Goal: Information Seeking & Learning: Learn about a topic

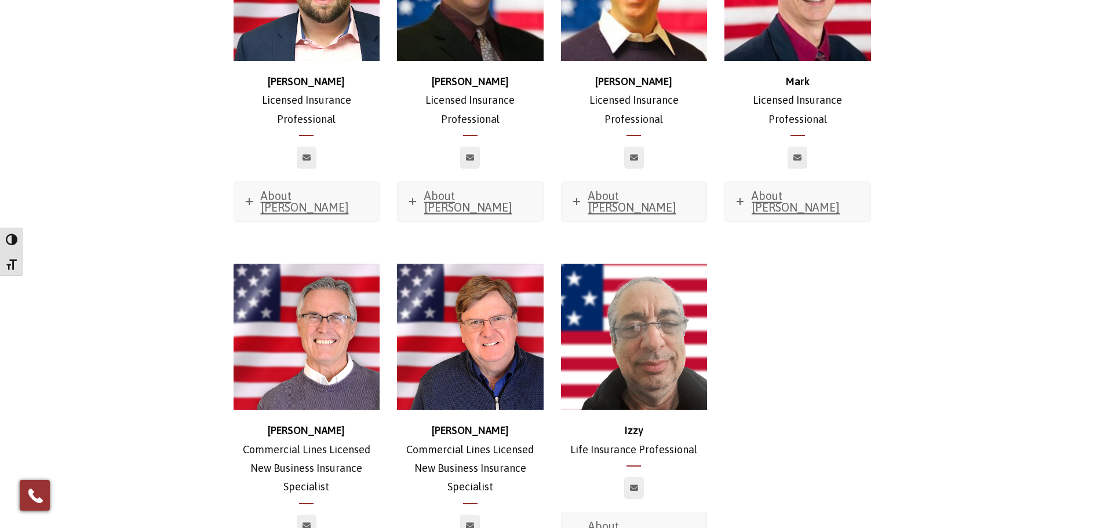
scroll to position [5333, 0]
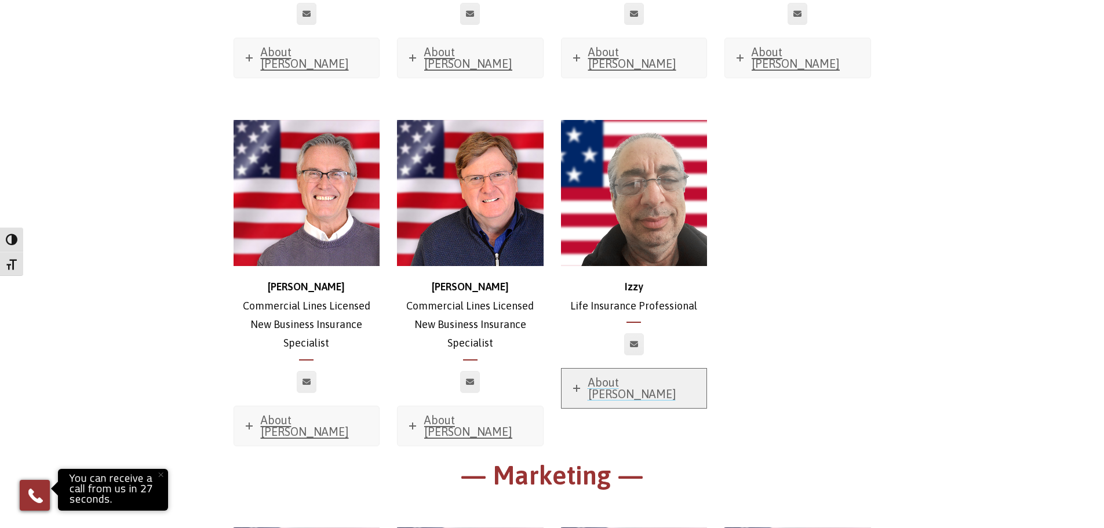
click at [574, 385] on icon at bounding box center [576, 388] width 7 height 7
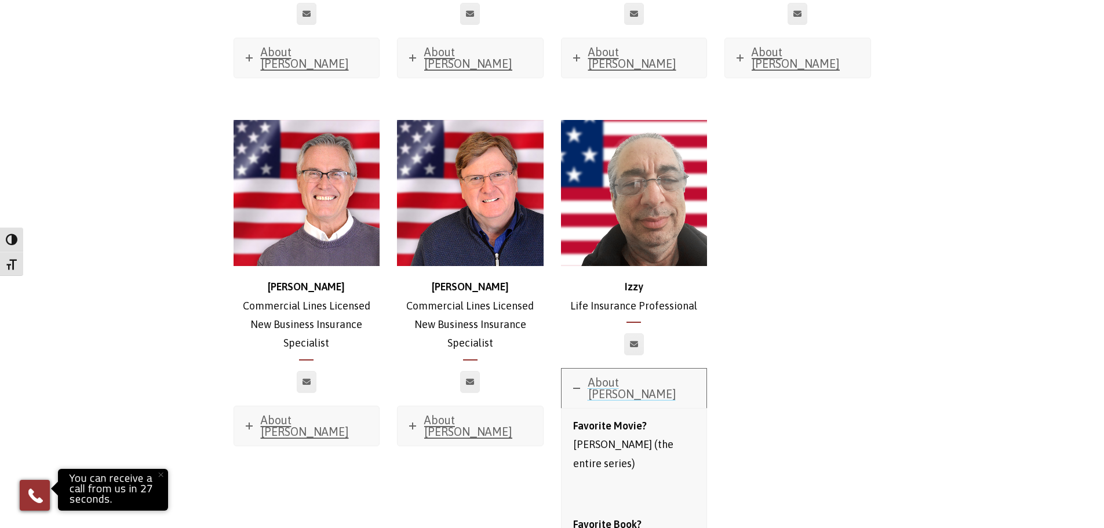
click at [574, 385] on icon at bounding box center [576, 388] width 7 height 7
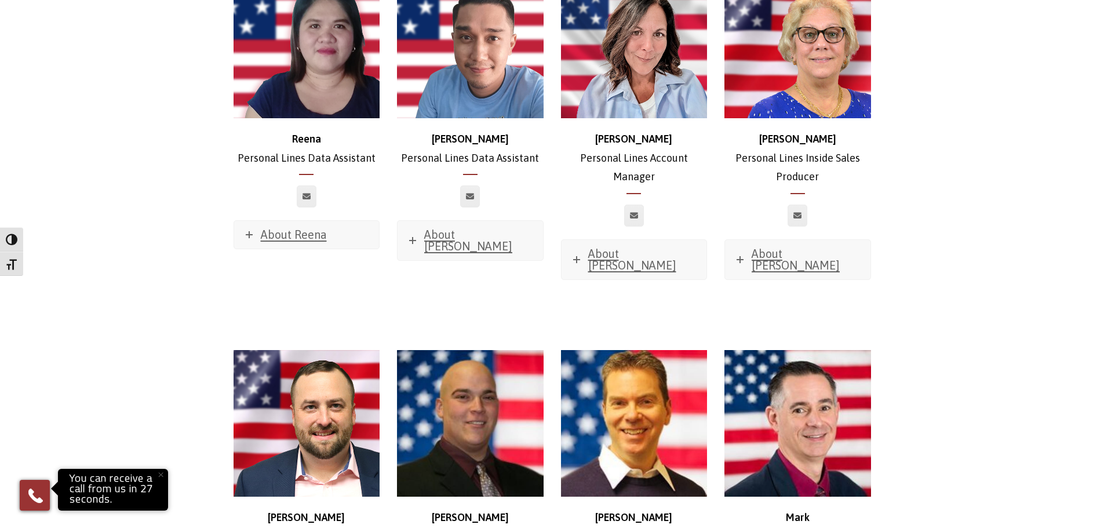
scroll to position [4405, 0]
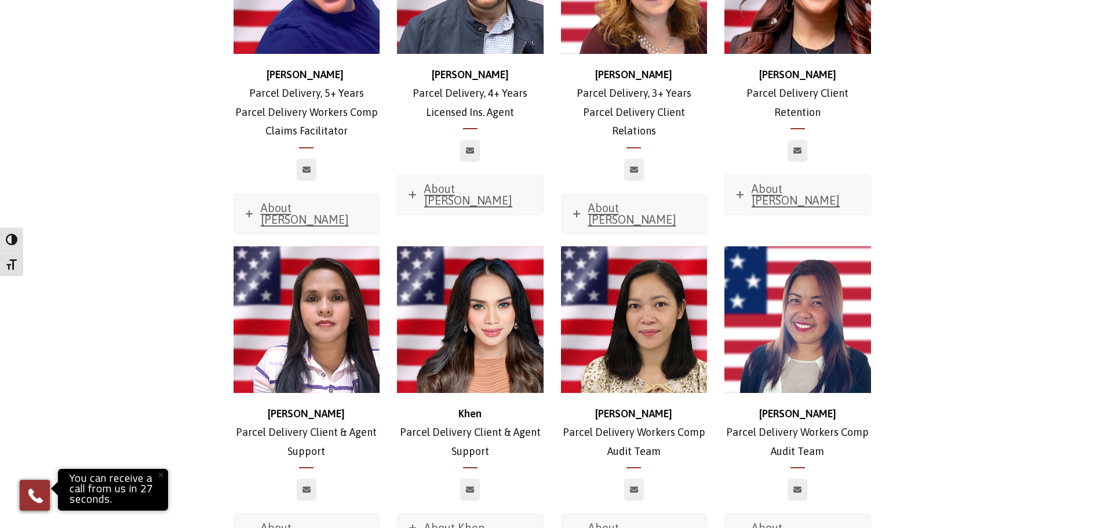
scroll to position [2261, 0]
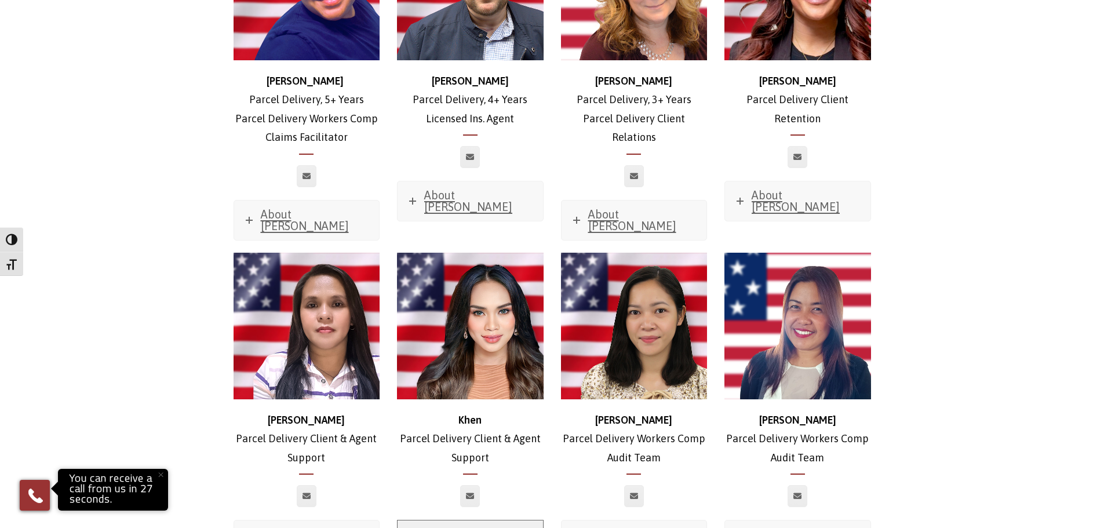
click at [407, 521] on link "About Khen" at bounding box center [470, 535] width 145 height 28
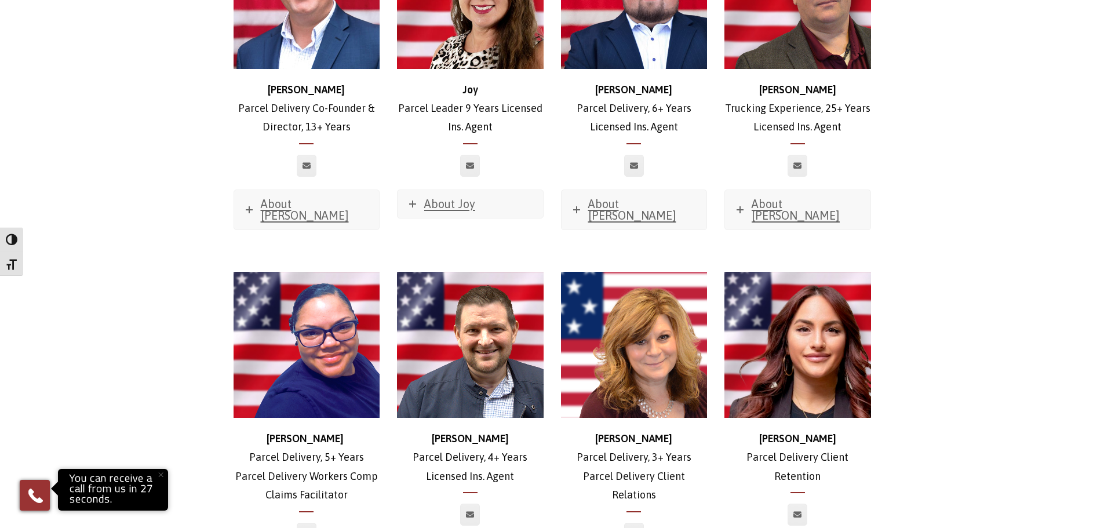
scroll to position [1971, 0]
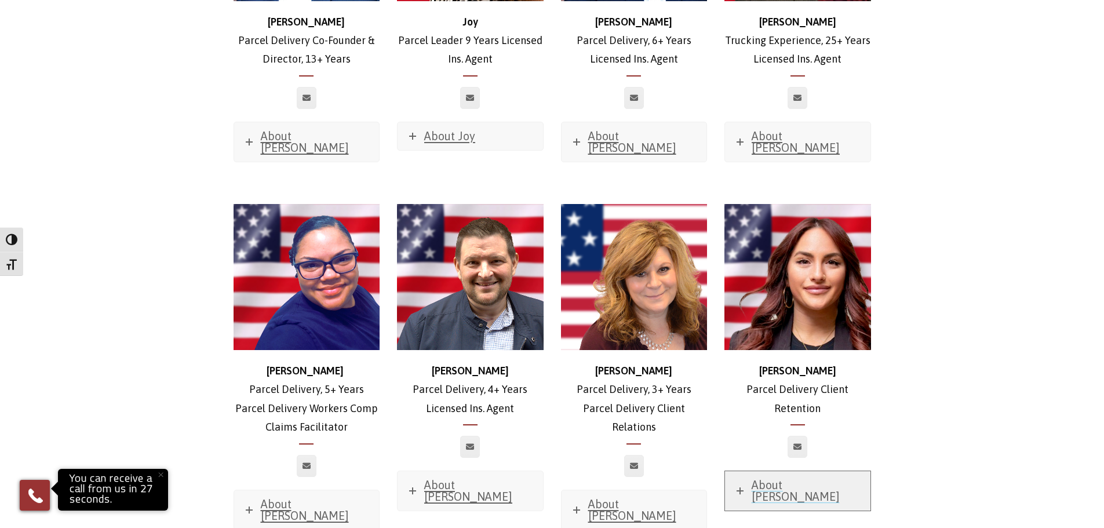
click at [742, 487] on icon at bounding box center [740, 490] width 7 height 7
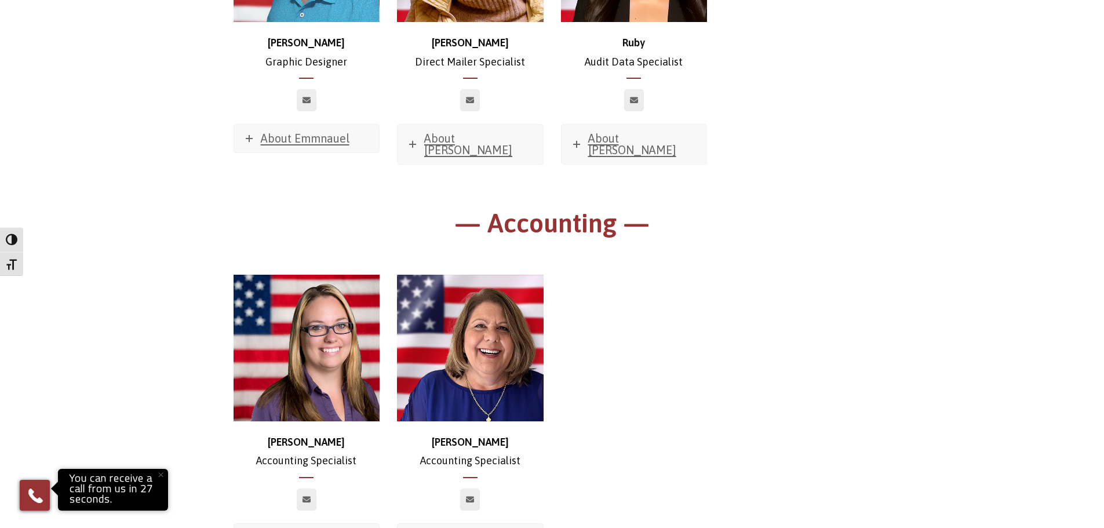
scroll to position [8324, 0]
